Goal: Check status: Check status

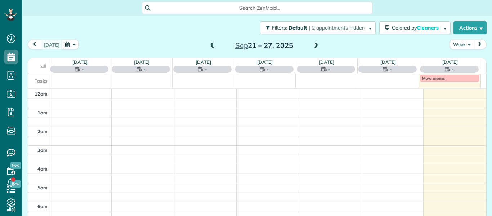
scroll to position [131, 0]
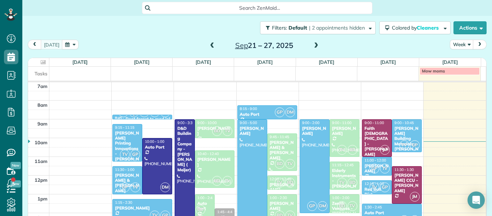
click at [211, 47] on span at bounding box center [212, 45] width 8 height 6
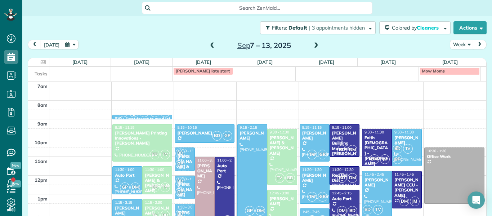
click at [312, 44] on span at bounding box center [316, 45] width 8 height 6
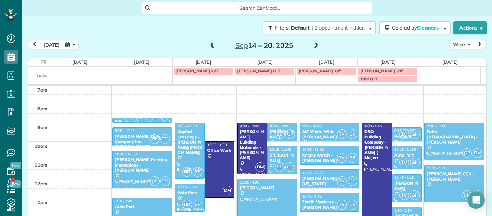
click at [210, 46] on span at bounding box center [212, 45] width 8 height 6
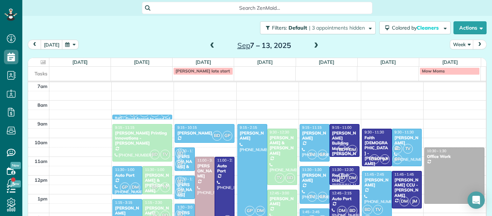
click at [210, 46] on span at bounding box center [212, 45] width 8 height 6
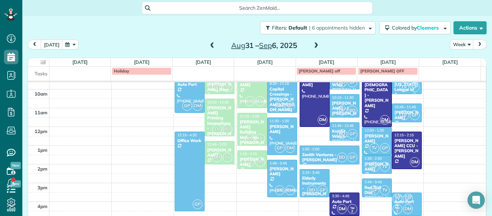
scroll to position [189, 0]
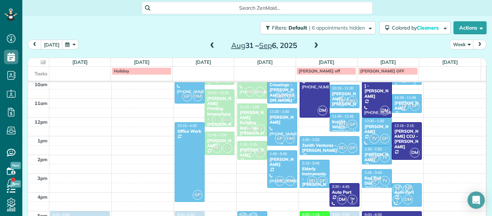
click at [275, 119] on div "[PERSON_NAME]" at bounding box center [282, 119] width 26 height 10
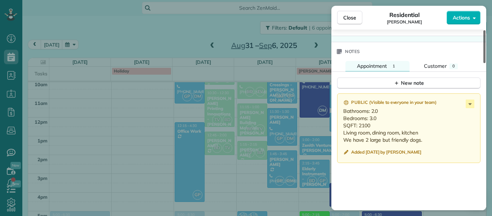
scroll to position [606, 0]
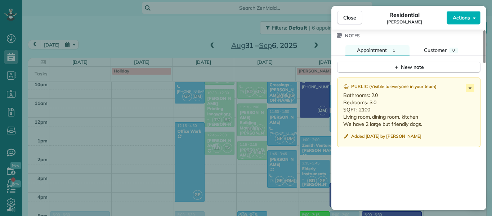
drag, startPoint x: 482, startPoint y: 54, endPoint x: 491, endPoint y: 167, distance: 113.7
click at [485, 63] on div at bounding box center [484, 46] width 2 height 33
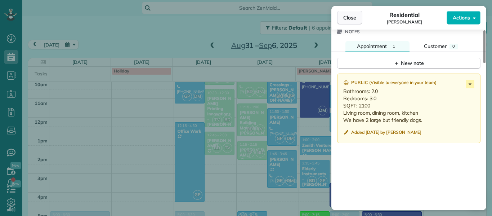
click at [350, 24] on button "Close" at bounding box center [349, 18] width 25 height 14
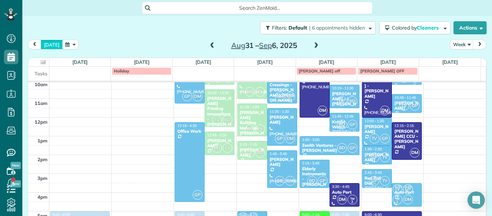
click at [53, 44] on button "[DATE]" at bounding box center [52, 45] width 22 height 10
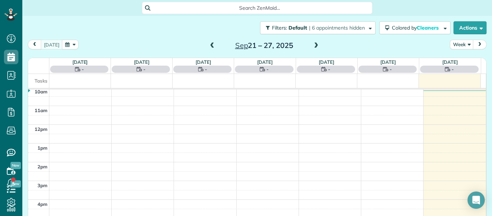
scroll to position [131, 0]
